Goal: Complete application form: Complete application form

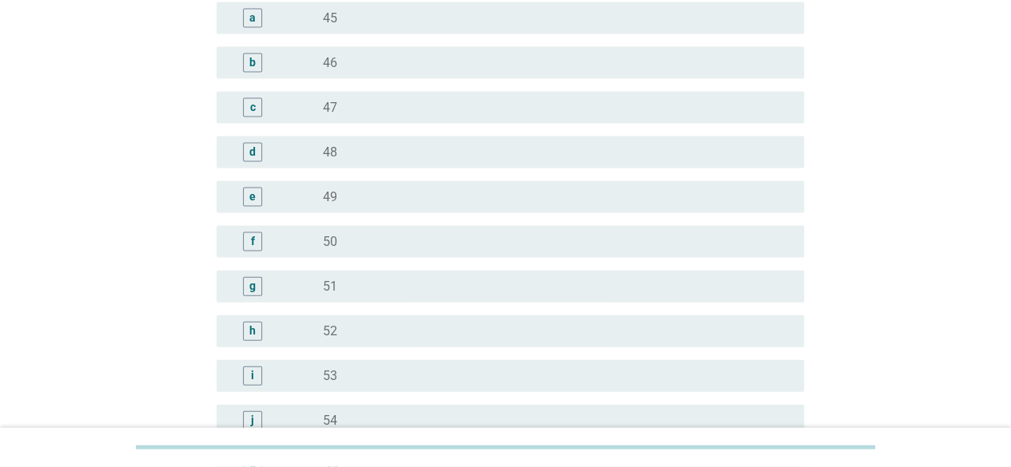
scroll to position [1518, 0]
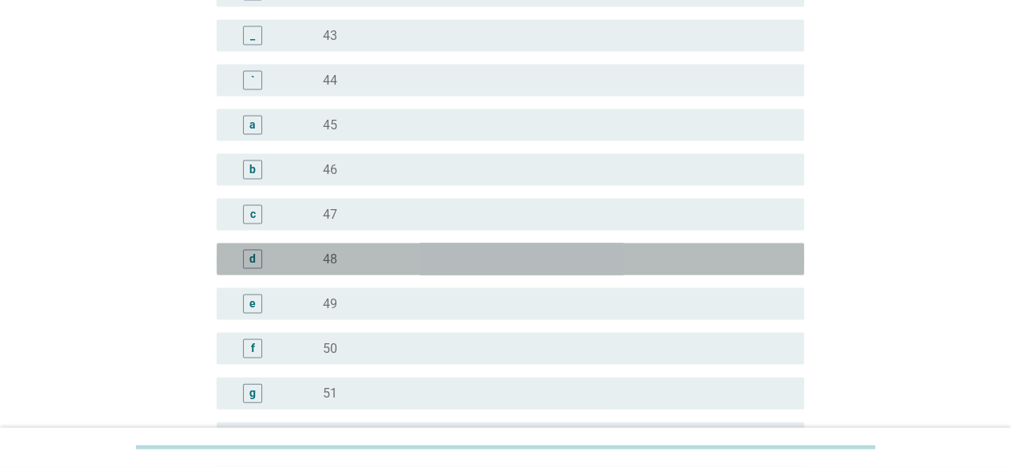
click at [255, 261] on div "d" at bounding box center [252, 259] width 6 height 17
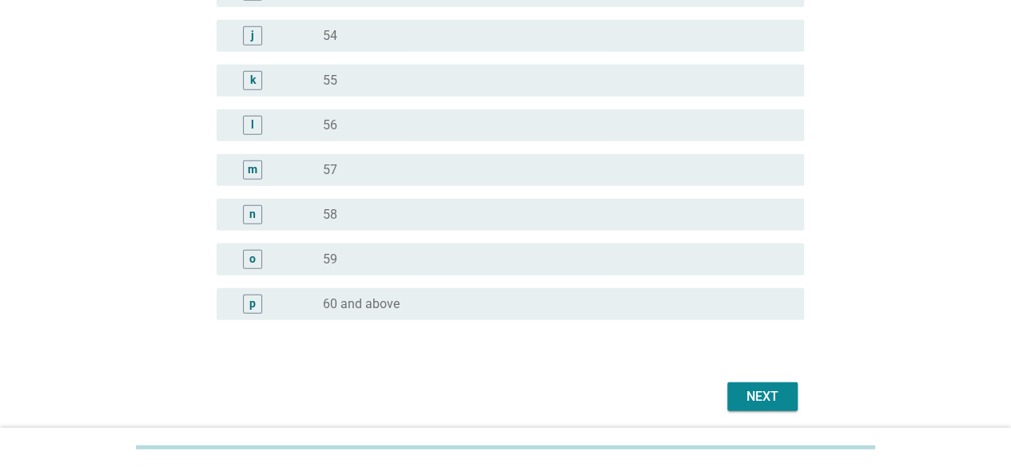
scroll to position [2068, 0]
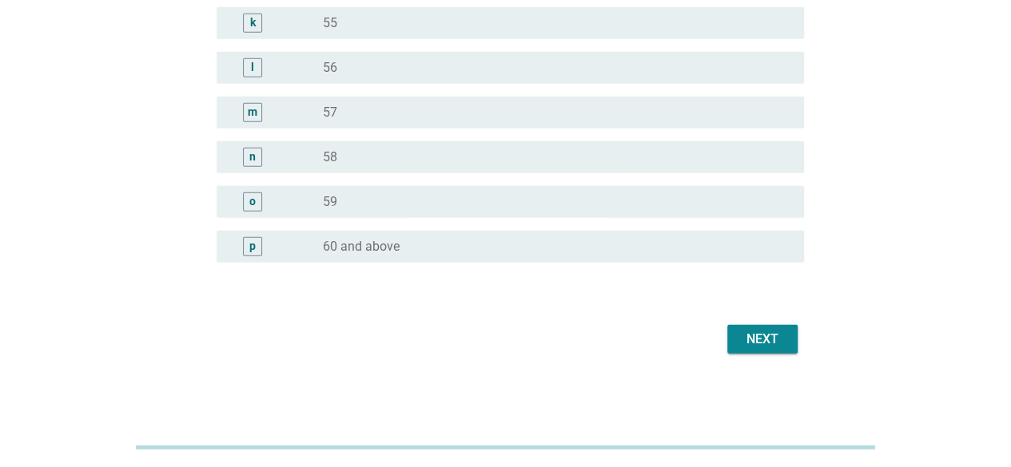
click at [778, 337] on div "Next" at bounding box center [762, 339] width 45 height 19
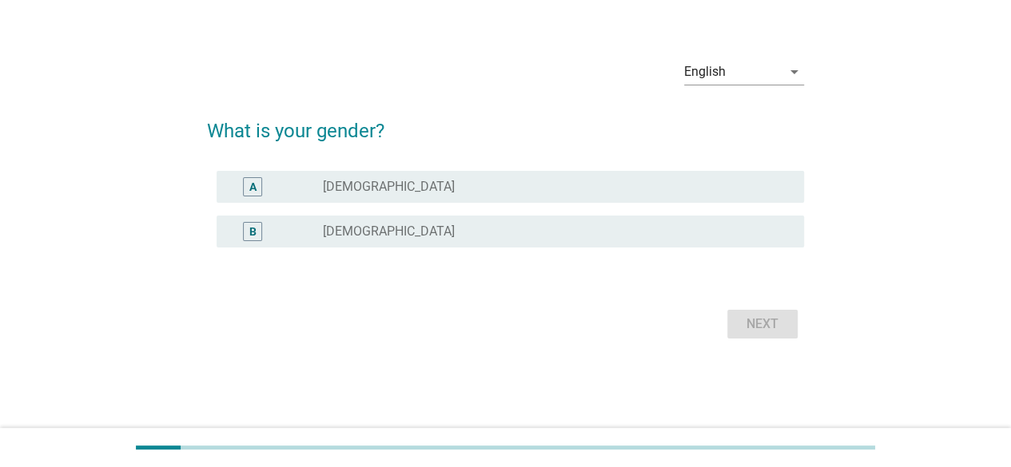
scroll to position [0, 0]
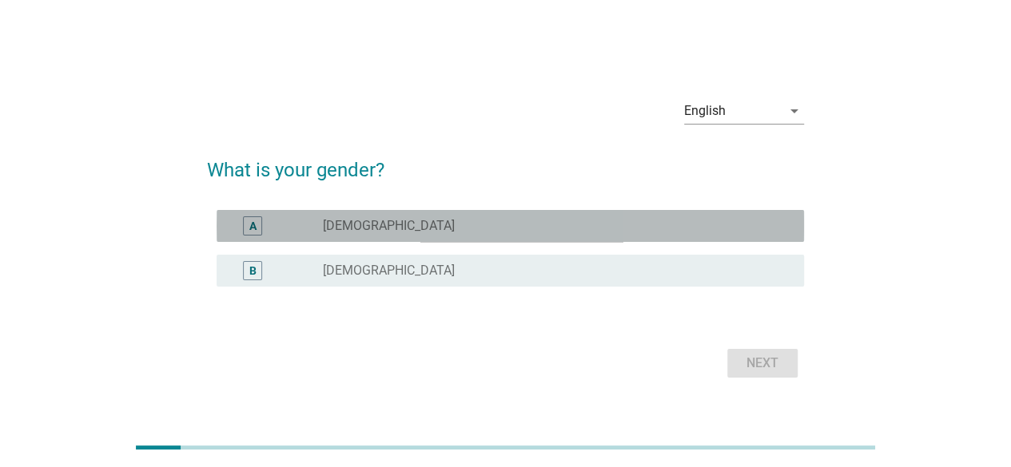
click at [411, 223] on div "radio_button_unchecked [DEMOGRAPHIC_DATA]" at bounding box center [550, 226] width 455 height 16
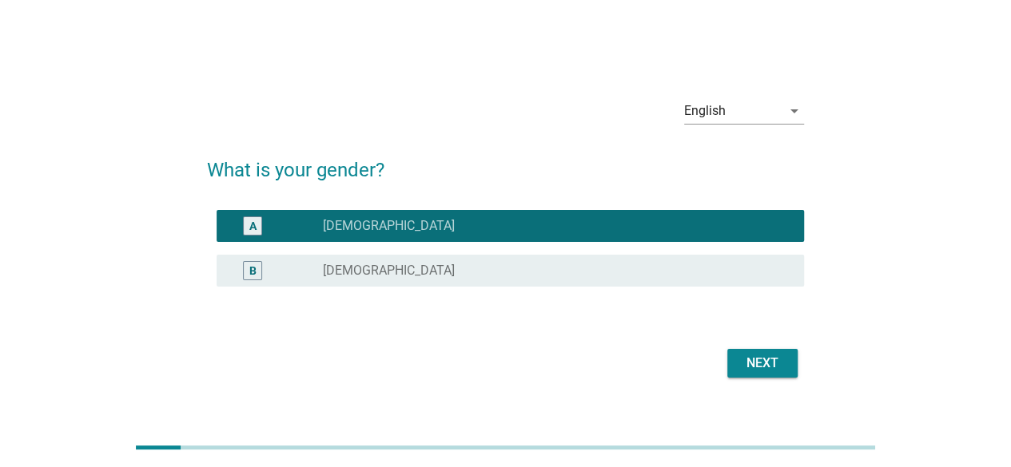
click at [762, 375] on button "Next" at bounding box center [762, 363] width 70 height 29
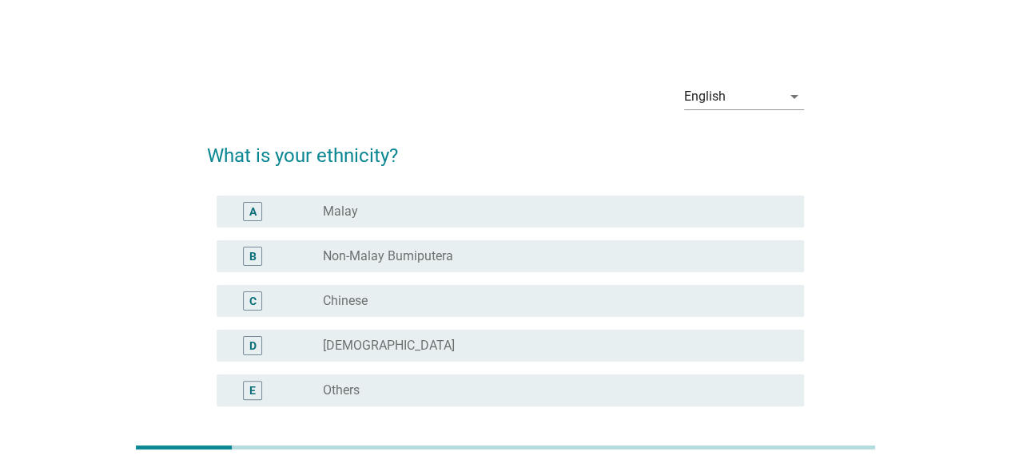
click at [348, 304] on label "Chinese" at bounding box center [345, 301] width 45 height 16
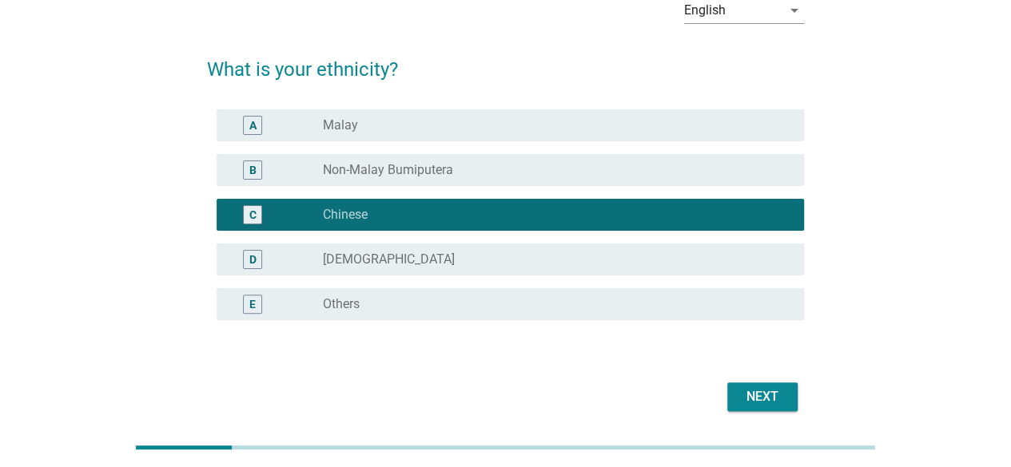
scroll to position [144, 0]
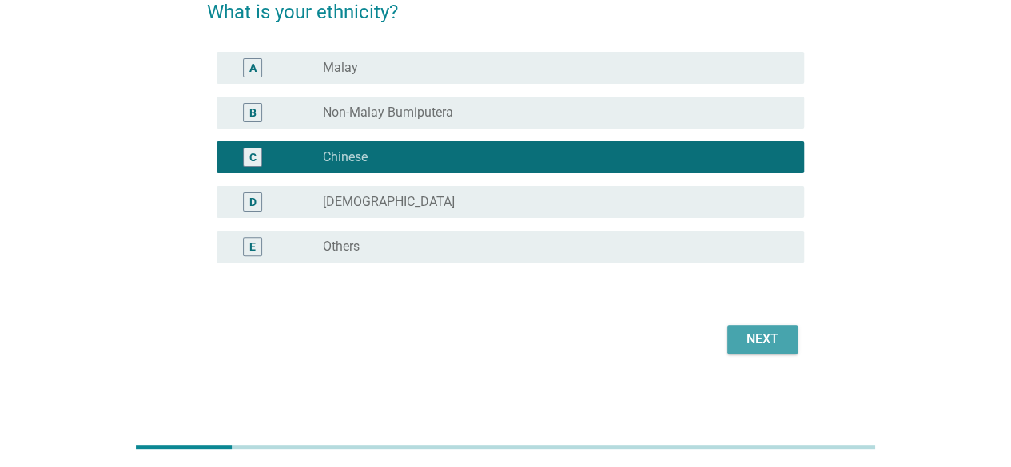
click at [766, 344] on div "Next" at bounding box center [762, 339] width 45 height 19
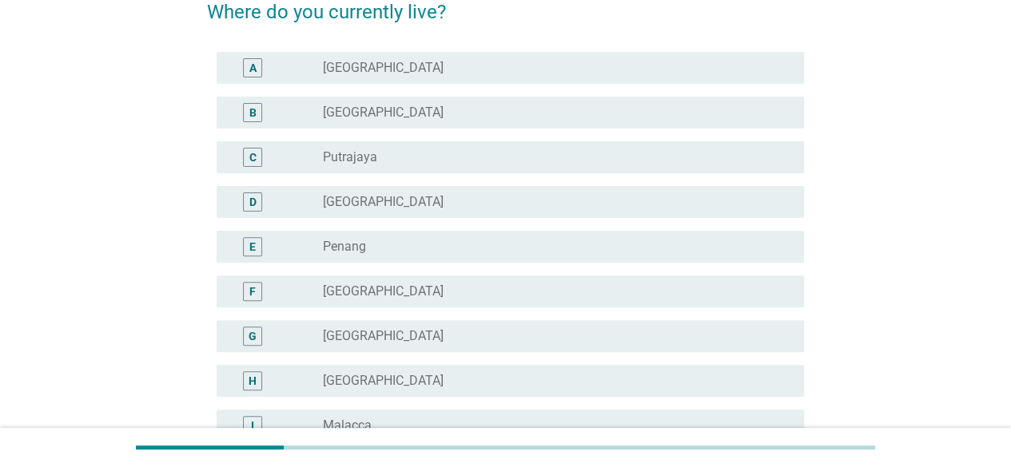
scroll to position [0, 0]
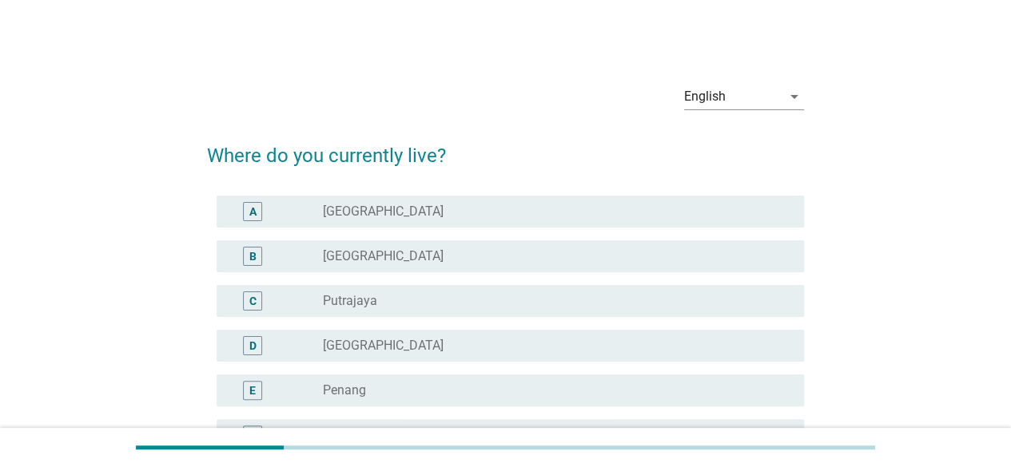
click at [431, 237] on div "B radio_button_unchecked [GEOGRAPHIC_DATA]" at bounding box center [505, 256] width 597 height 45
click at [321, 273] on div "B radio_button_unchecked [GEOGRAPHIC_DATA]" at bounding box center [505, 256] width 597 height 45
click at [302, 265] on div "B" at bounding box center [275, 256] width 93 height 19
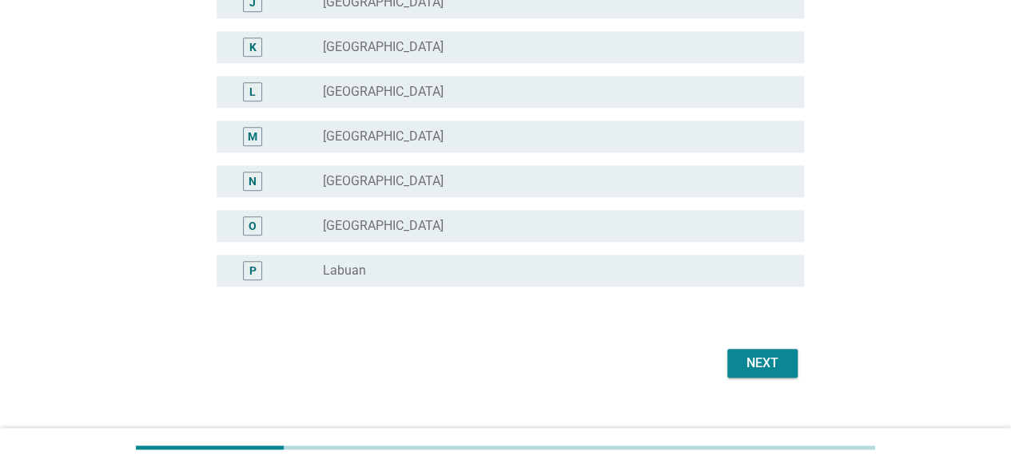
scroll to position [636, 0]
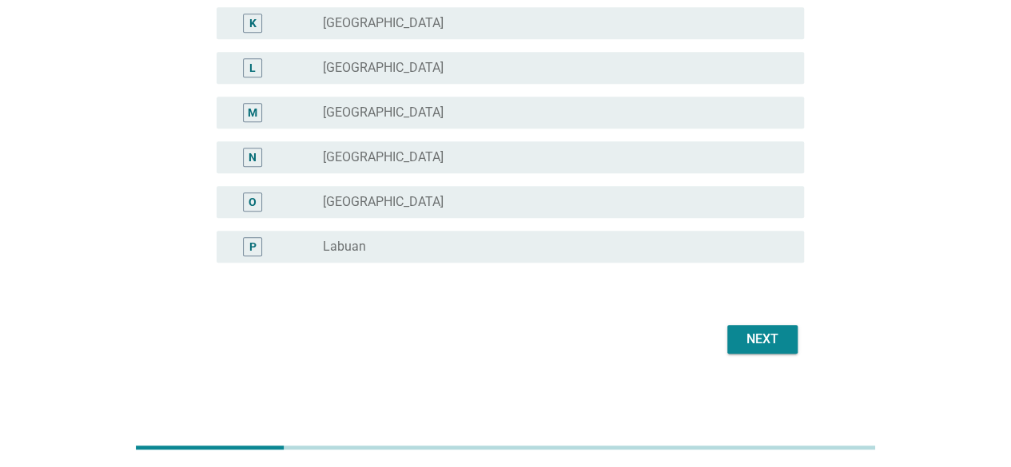
click at [748, 350] on button "Next" at bounding box center [762, 339] width 70 height 29
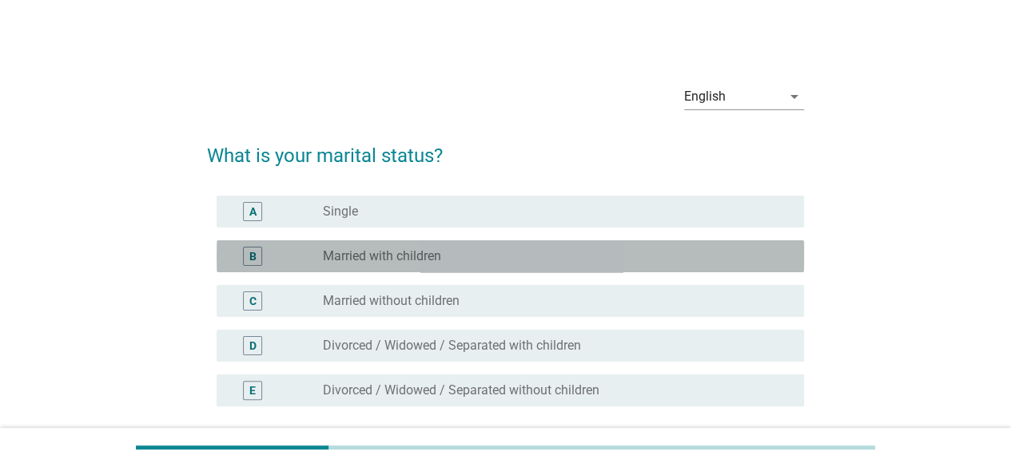
click at [350, 261] on label "Married with children" at bounding box center [382, 257] width 118 height 16
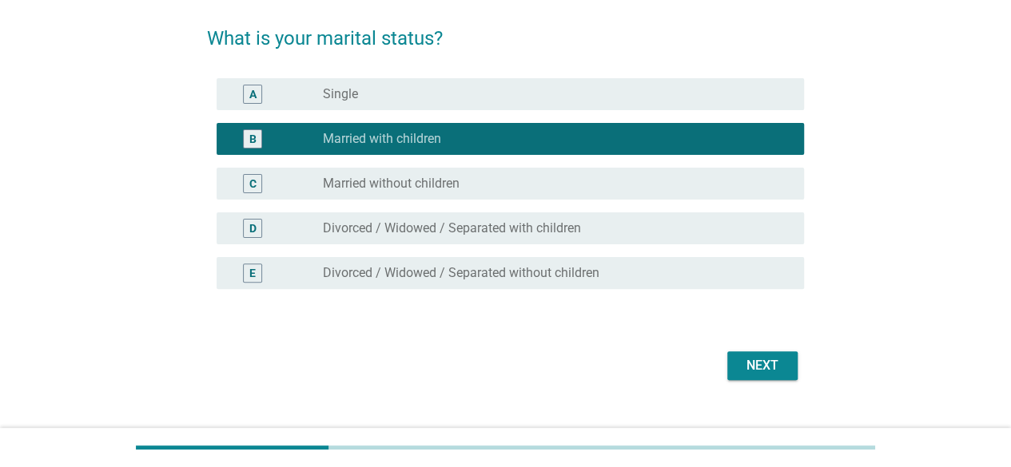
scroll to position [144, 0]
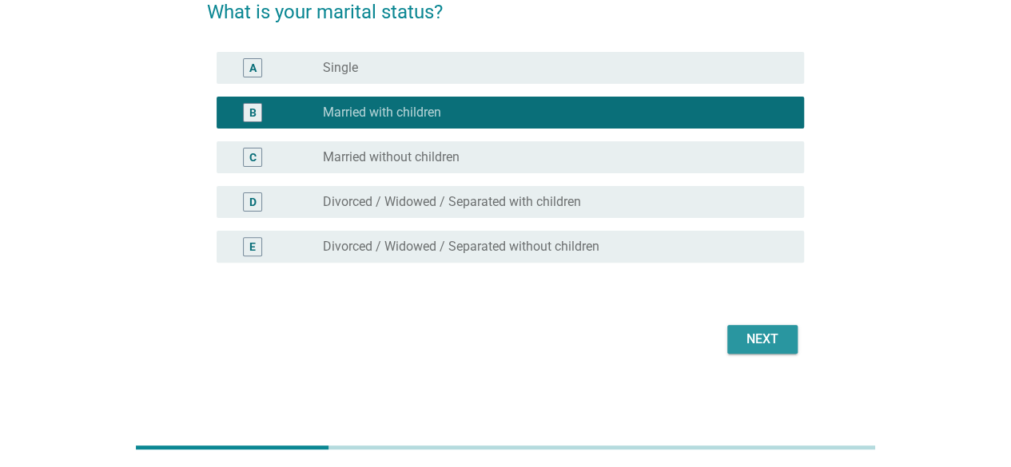
click at [735, 340] on button "Next" at bounding box center [762, 339] width 70 height 29
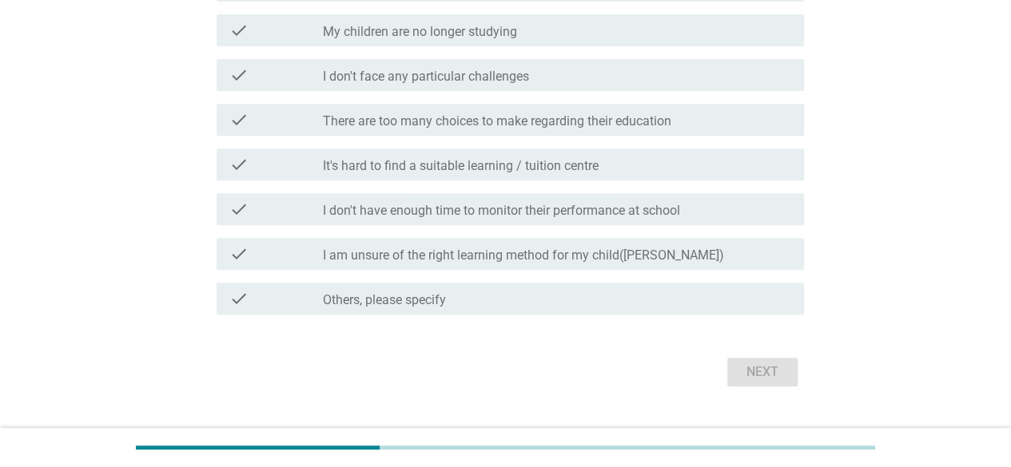
scroll to position [283, 0]
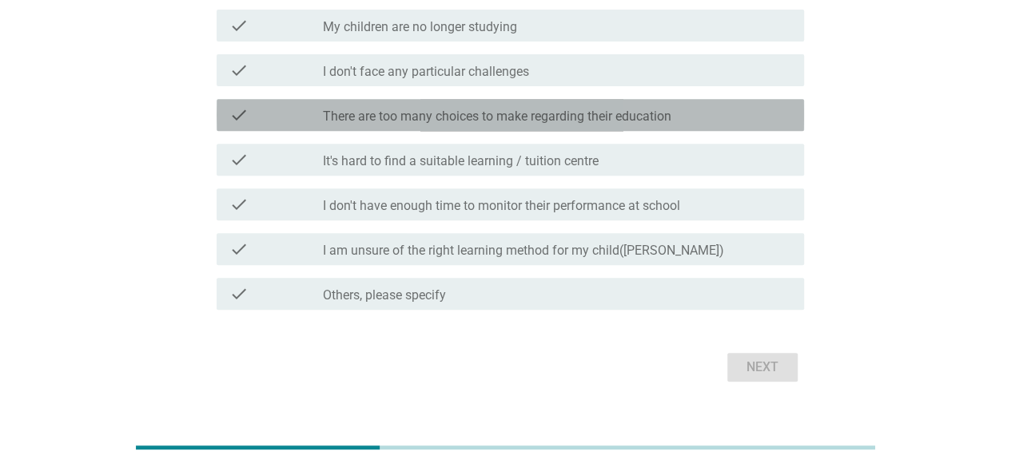
click at [492, 109] on label "There are too many choices to make regarding their education" at bounding box center [497, 117] width 348 height 16
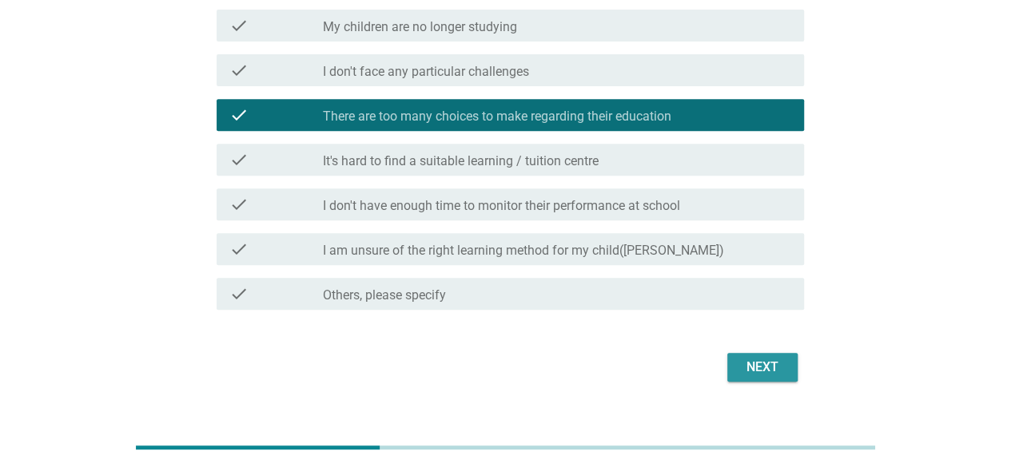
click at [777, 358] on div "Next" at bounding box center [762, 367] width 45 height 19
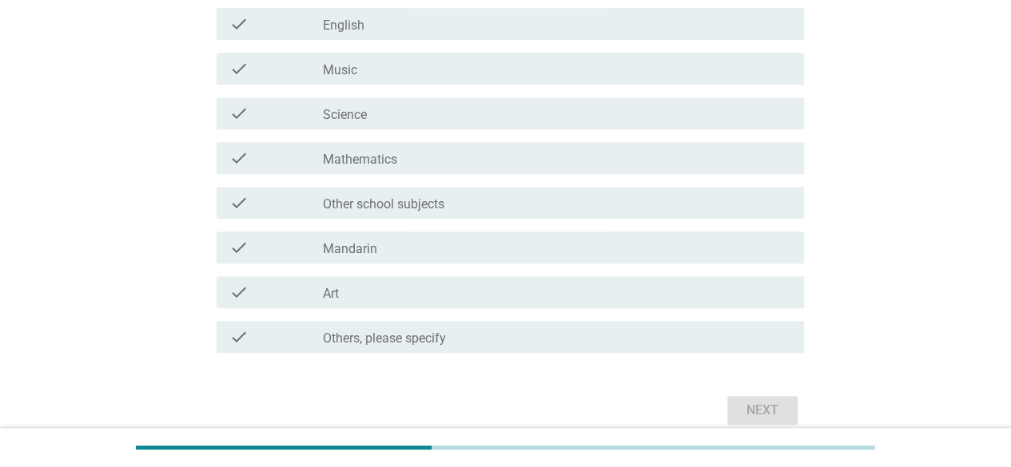
scroll to position [400, 0]
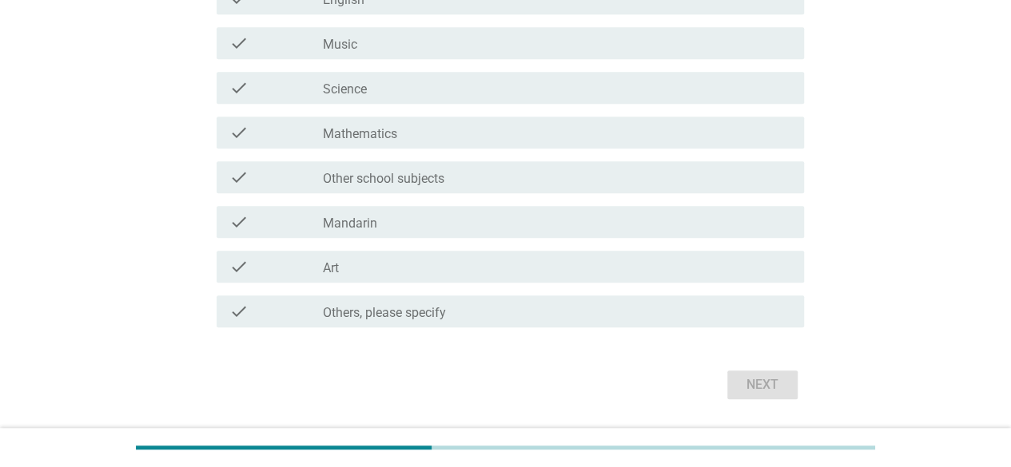
click at [411, 315] on label "Others, please specify" at bounding box center [384, 313] width 123 height 16
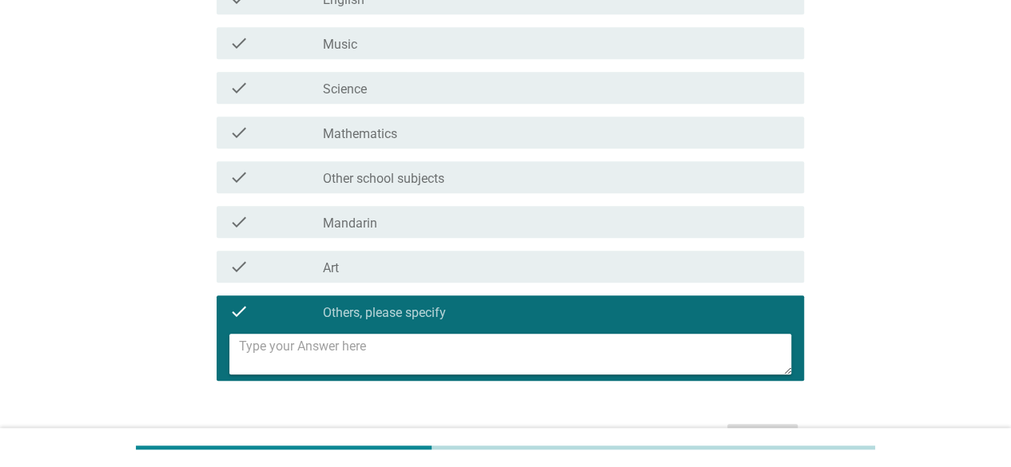
click at [369, 356] on textarea at bounding box center [515, 354] width 552 height 41
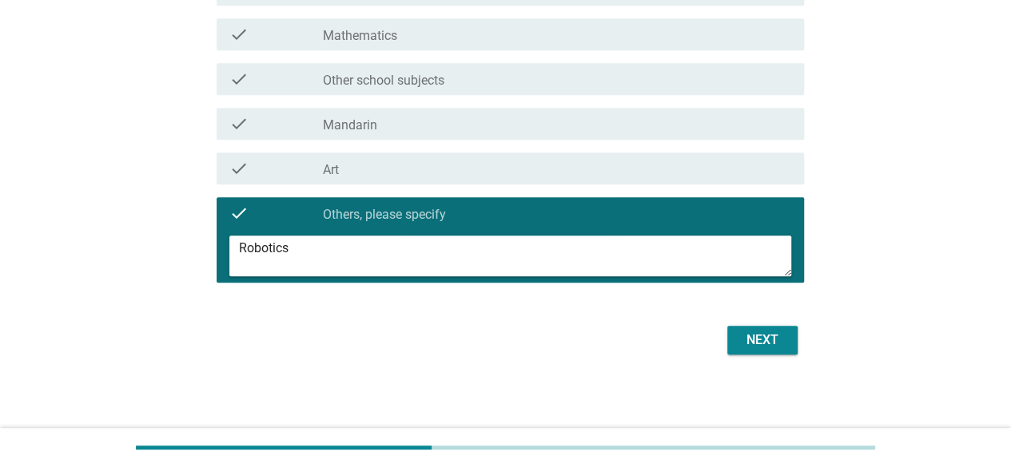
scroll to position [499, 0]
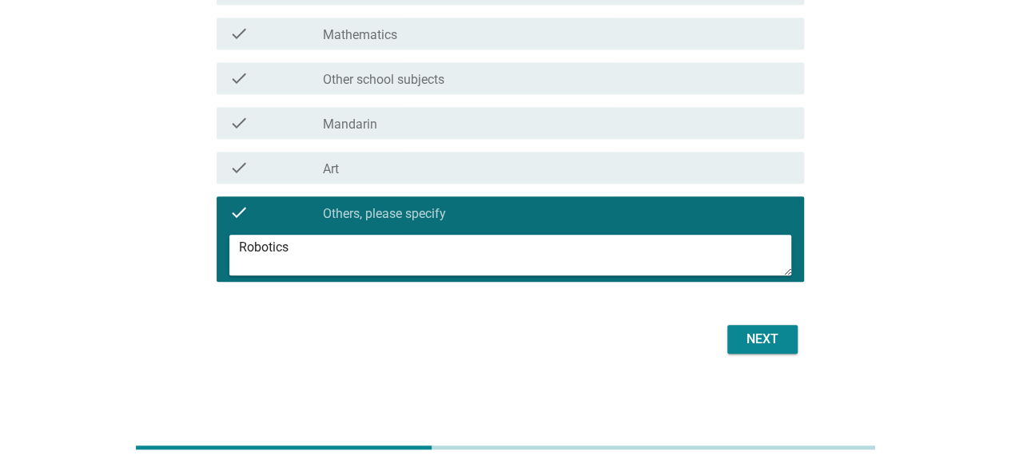
type textarea "Robotics"
click at [758, 336] on div "Next" at bounding box center [762, 339] width 45 height 19
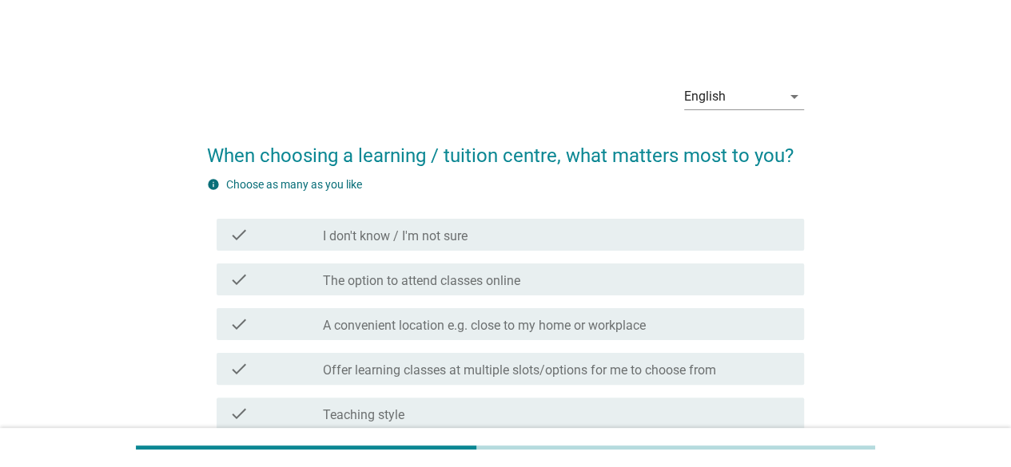
click at [330, 274] on label "The option to attend classes online" at bounding box center [421, 281] width 197 height 16
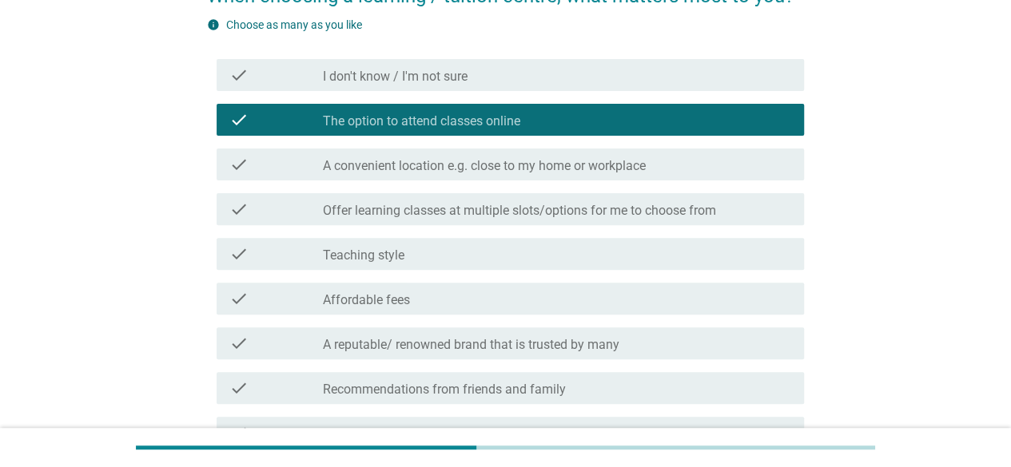
scroll to position [240, 0]
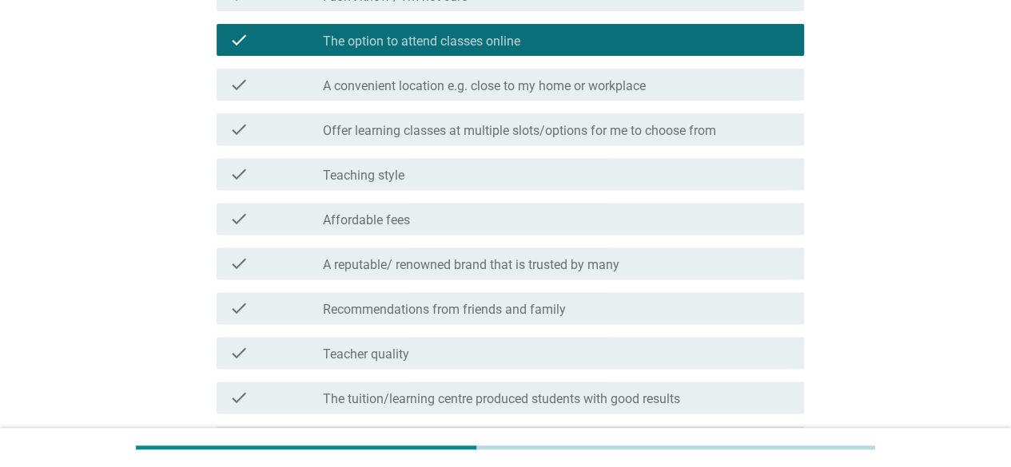
click at [411, 221] on div "check_box_outline_blank Affordable fees" at bounding box center [557, 218] width 468 height 19
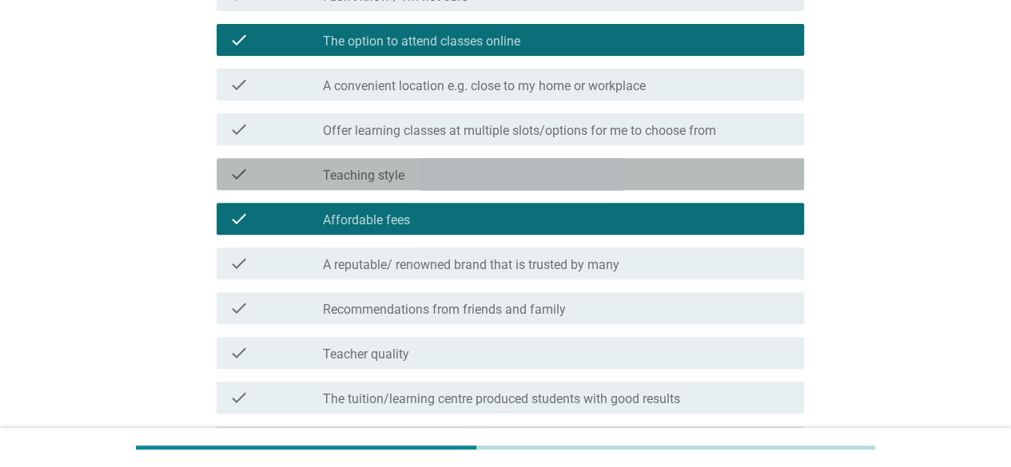
click at [419, 175] on div "check_box_outline_blank Teaching style" at bounding box center [557, 174] width 468 height 19
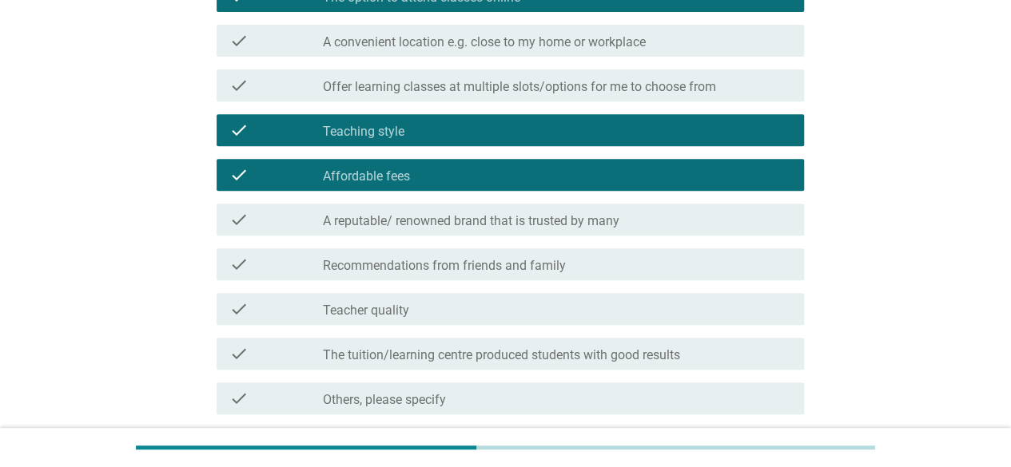
scroll to position [320, 0]
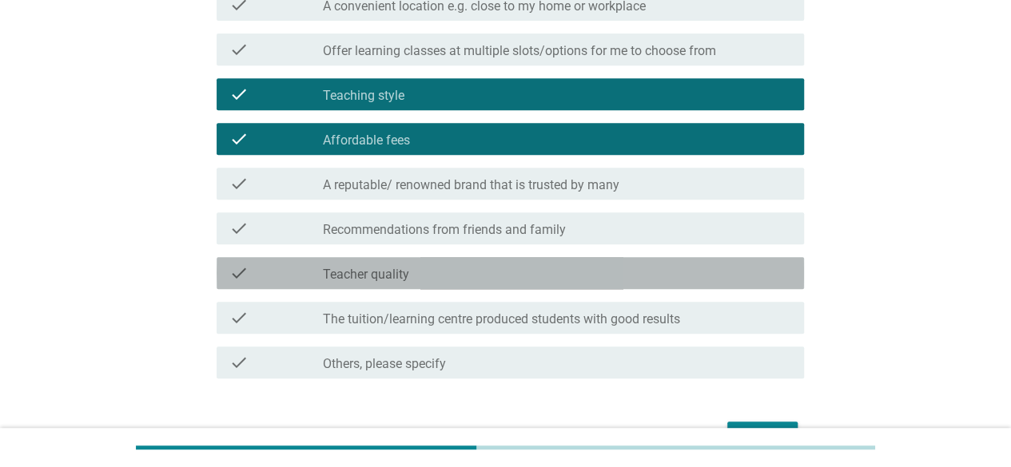
click at [344, 269] on label "Teacher quality" at bounding box center [366, 275] width 86 height 16
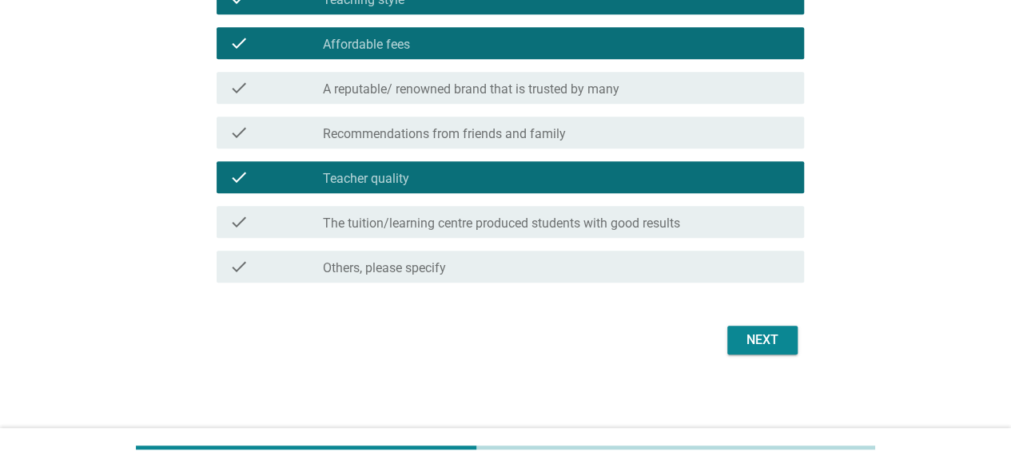
scroll to position [417, 0]
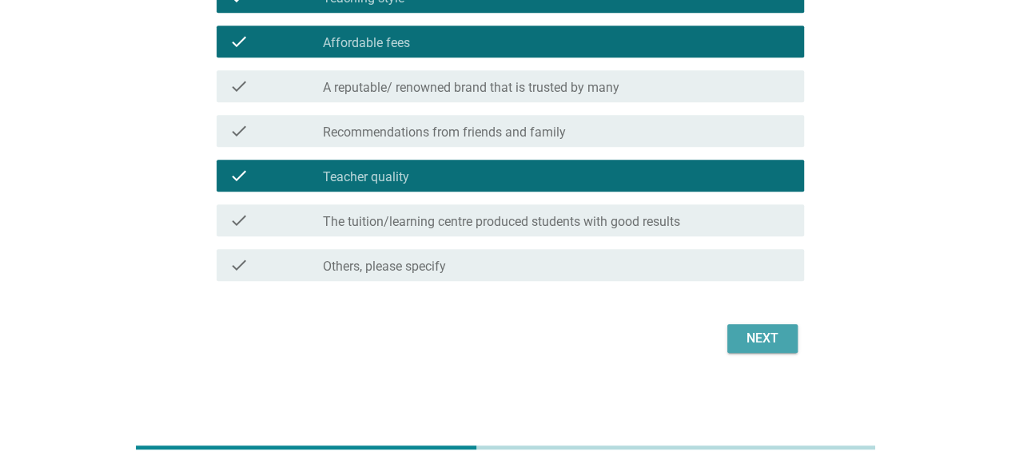
click at [767, 344] on div "Next" at bounding box center [762, 338] width 45 height 19
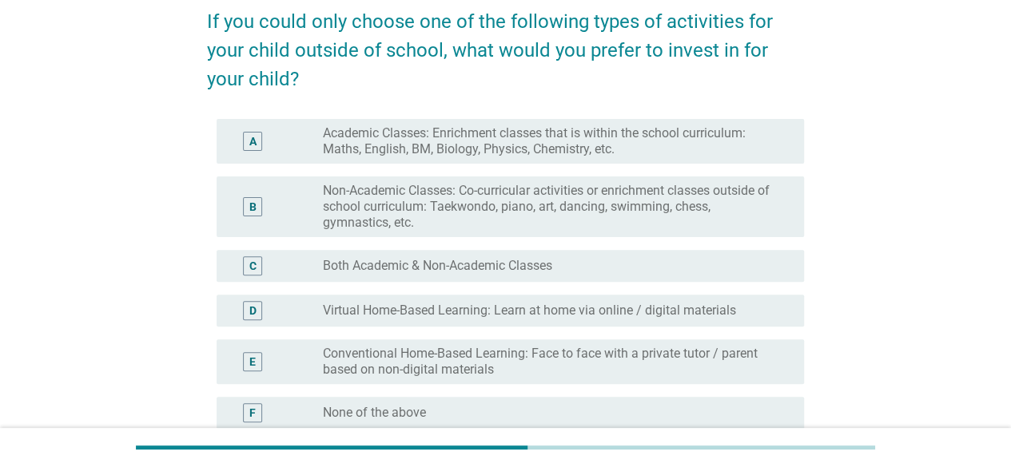
scroll to position [160, 0]
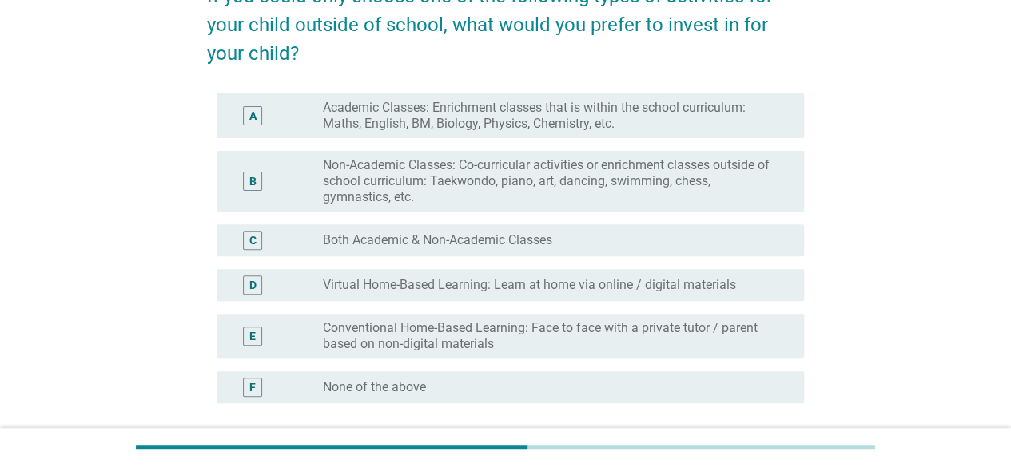
click at [479, 241] on label "Both Academic & Non-Academic Classes" at bounding box center [437, 241] width 229 height 16
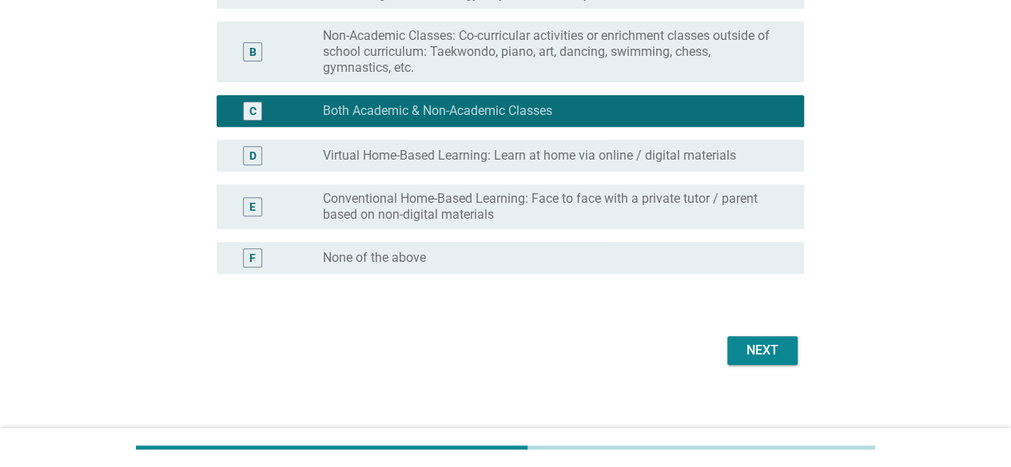
scroll to position [300, 0]
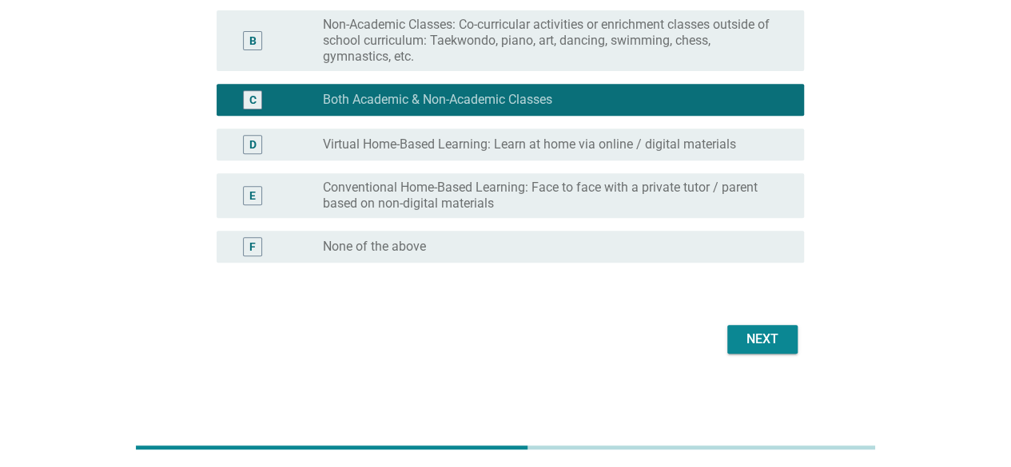
click at [765, 345] on div "Next" at bounding box center [762, 339] width 45 height 19
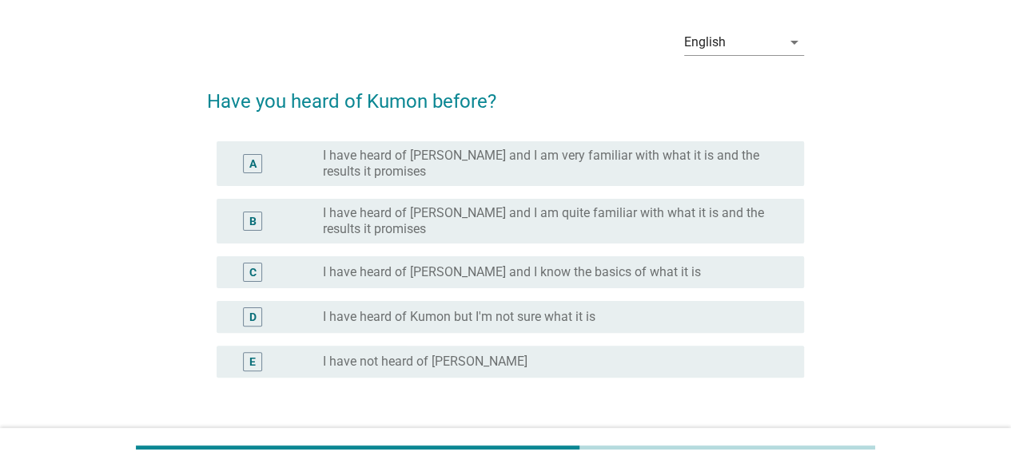
scroll to position [80, 0]
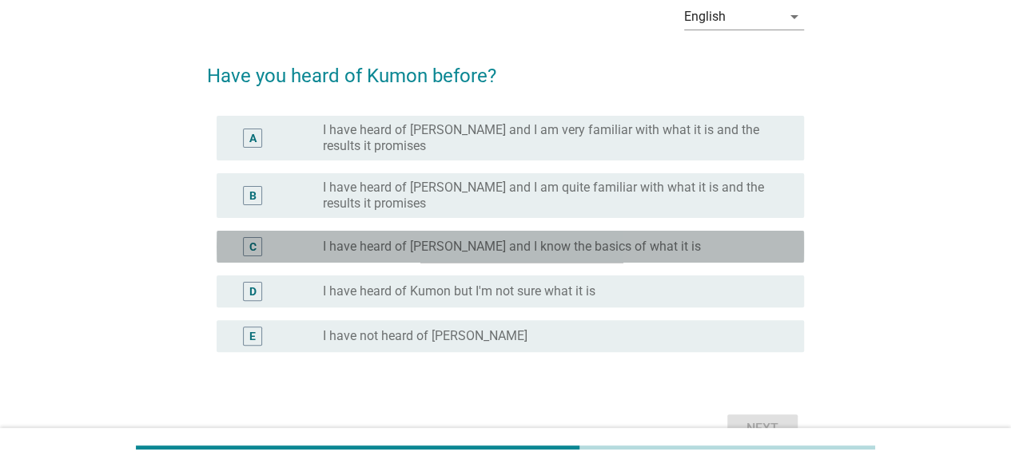
click at [462, 245] on label "I have heard of Kumon and I know the basics of what it is" at bounding box center [512, 247] width 378 height 16
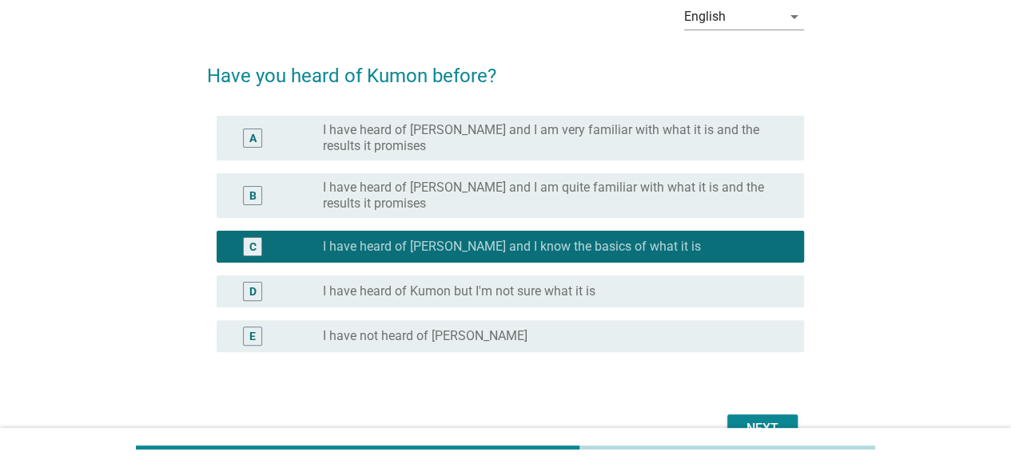
click at [593, 298] on label "I have heard of Kumon but I'm not sure what it is" at bounding box center [459, 292] width 272 height 16
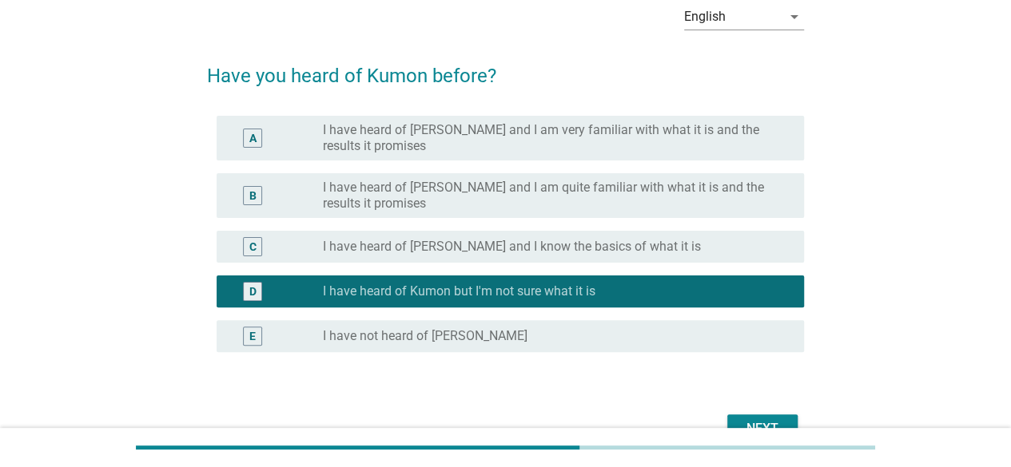
click at [746, 424] on div "Next" at bounding box center [762, 429] width 45 height 19
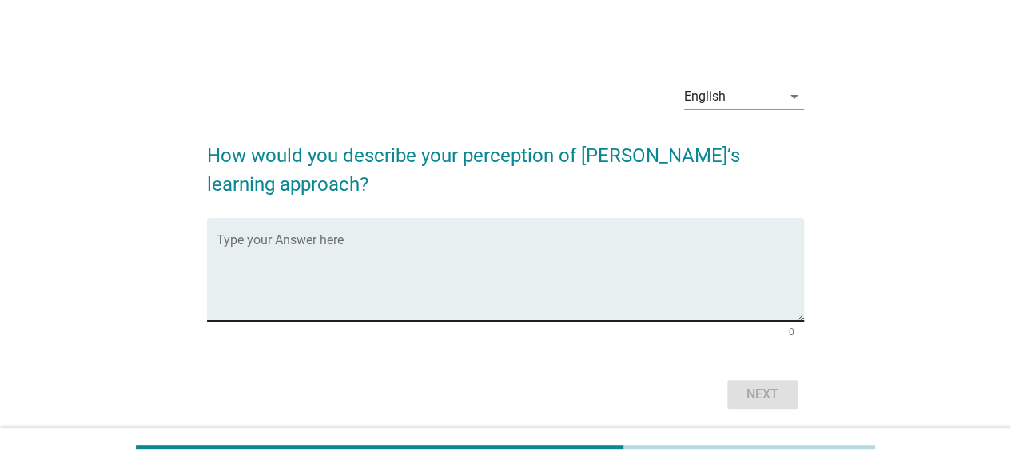
click at [307, 245] on textarea "Type your Answer here" at bounding box center [510, 279] width 587 height 84
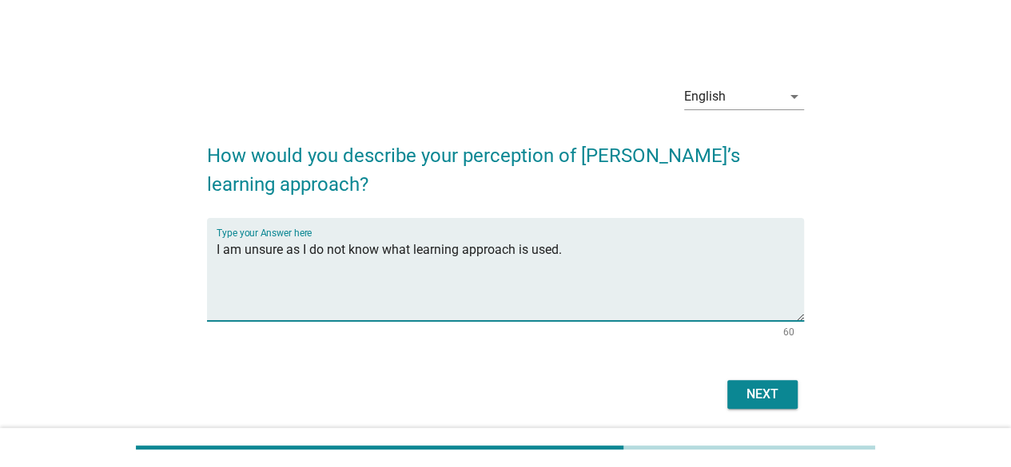
type textarea "I am unsure as I do not know what learning approach is used."
click at [788, 396] on button "Next" at bounding box center [762, 394] width 70 height 29
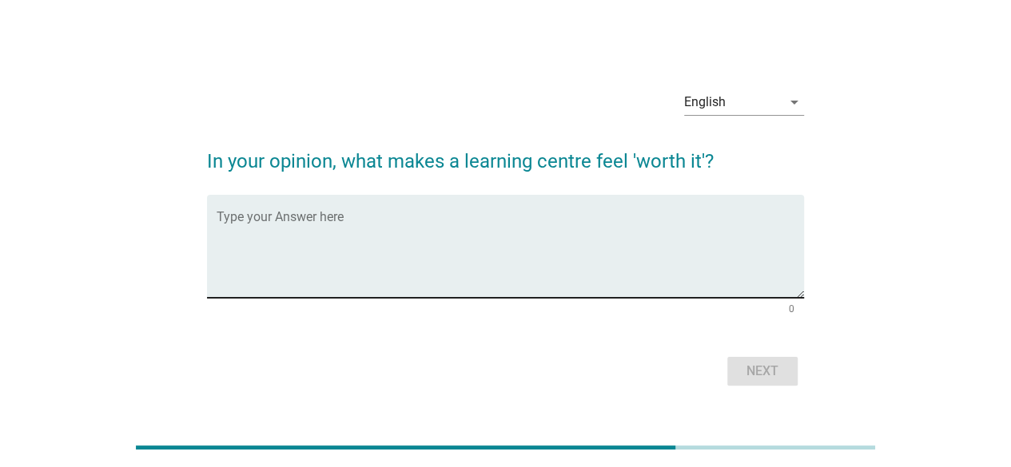
click at [430, 230] on textarea "Type your Answer here" at bounding box center [510, 256] width 587 height 84
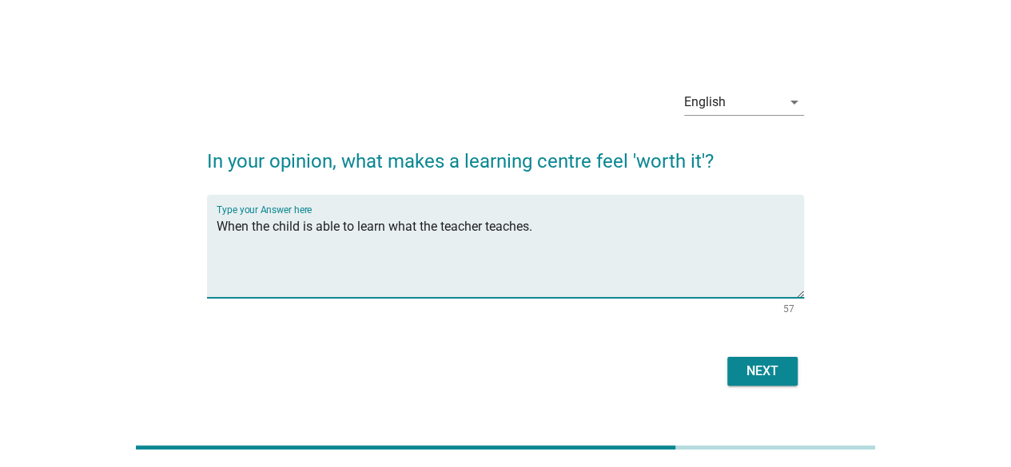
type textarea "When the child is able to learn what the teacher teaches."
click at [754, 384] on button "Next" at bounding box center [762, 371] width 70 height 29
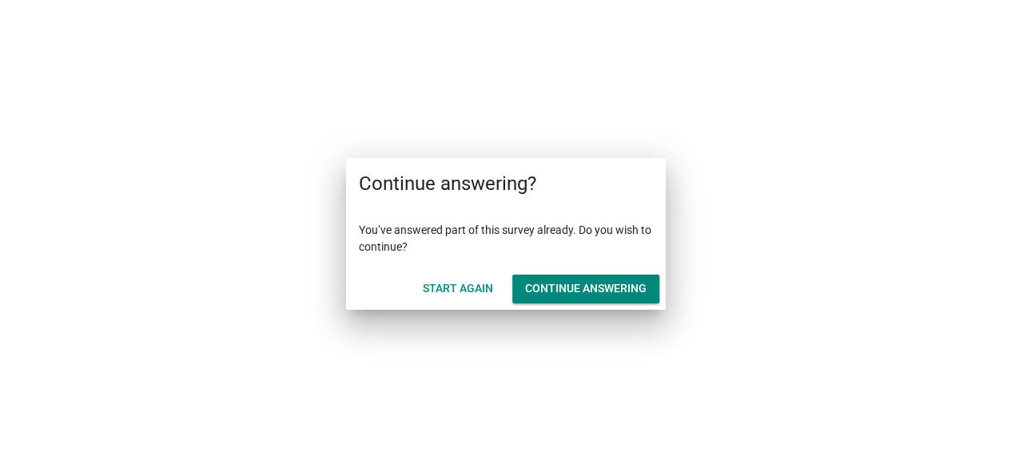
click at [638, 289] on div "Continue answering" at bounding box center [585, 288] width 121 height 17
